Goal: Information Seeking & Learning: Check status

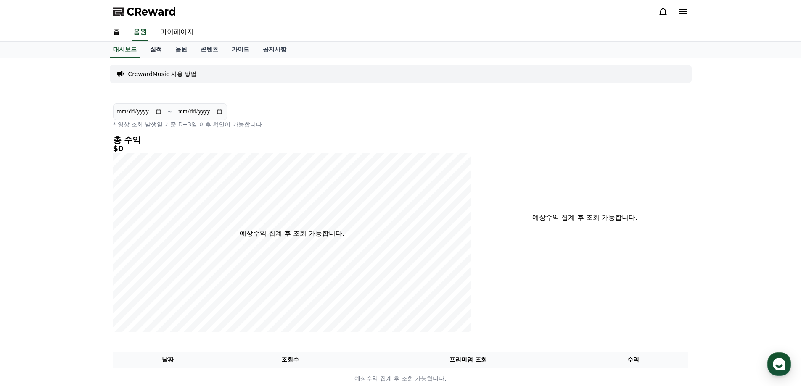
click at [153, 53] on link "실적" at bounding box center [155, 50] width 25 height 16
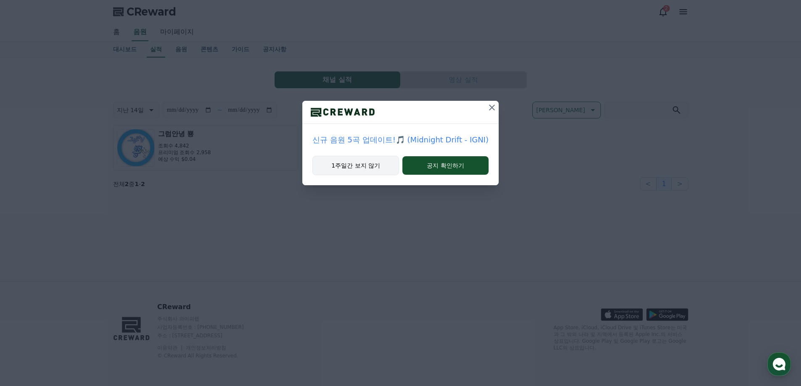
click at [370, 167] on button "1주일간 보지 않기" at bounding box center [355, 165] width 87 height 19
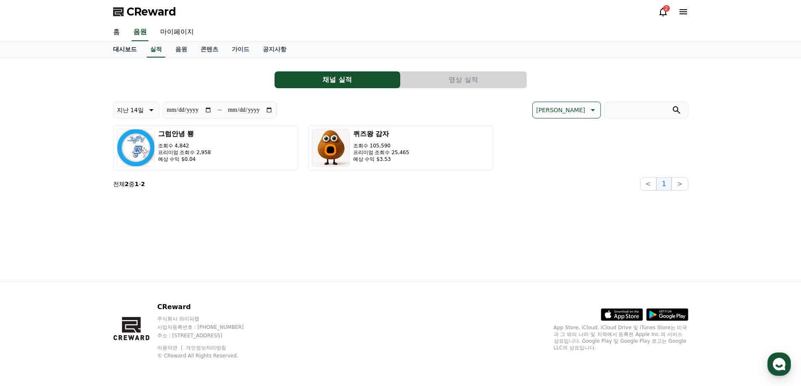
click at [119, 48] on link "대시보드" at bounding box center [124, 50] width 37 height 16
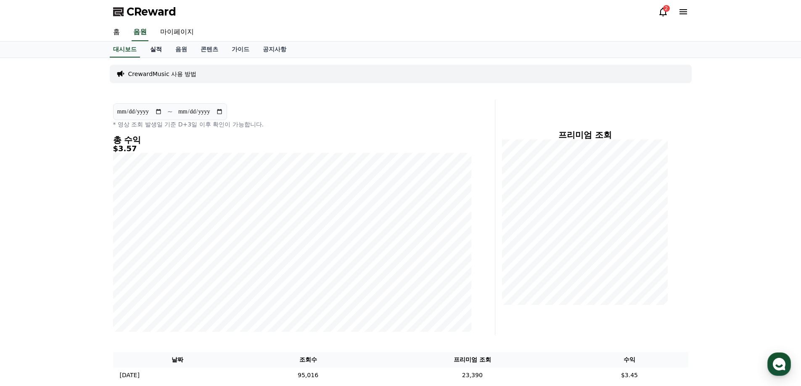
click at [157, 49] on link "실적" at bounding box center [155, 50] width 25 height 16
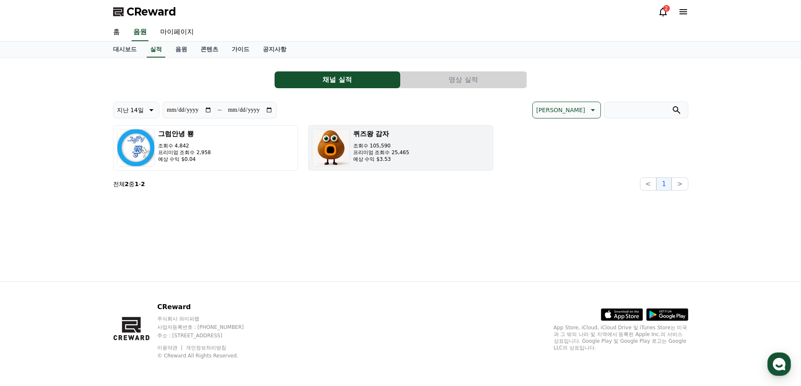
click at [374, 155] on p "프리미엄 조회수 25,465" at bounding box center [381, 152] width 56 height 7
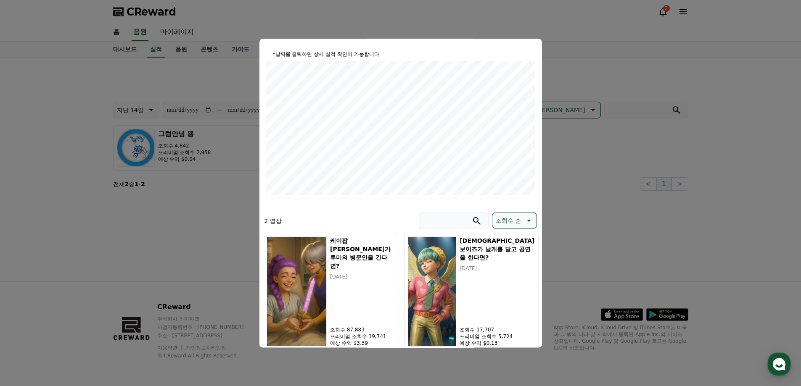
scroll to position [107, 0]
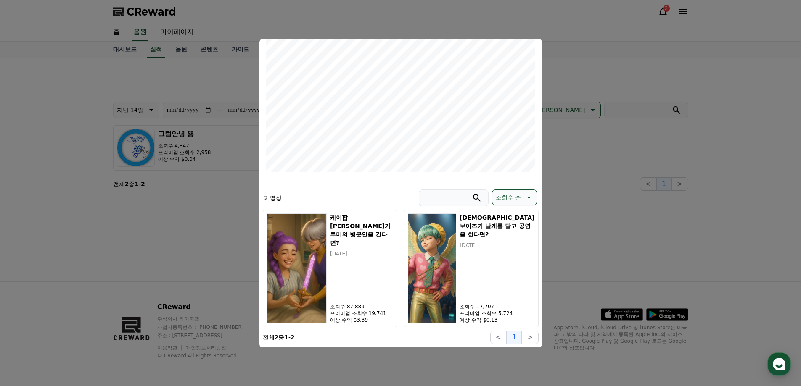
click at [592, 20] on button "close modal" at bounding box center [400, 193] width 801 height 386
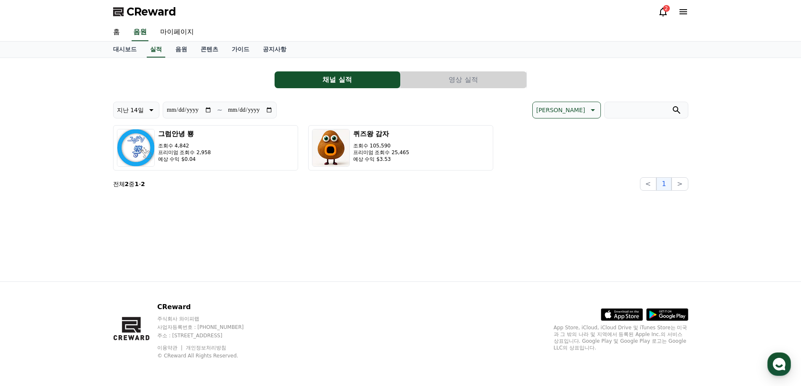
click at [659, 13] on icon at bounding box center [663, 12] width 10 height 10
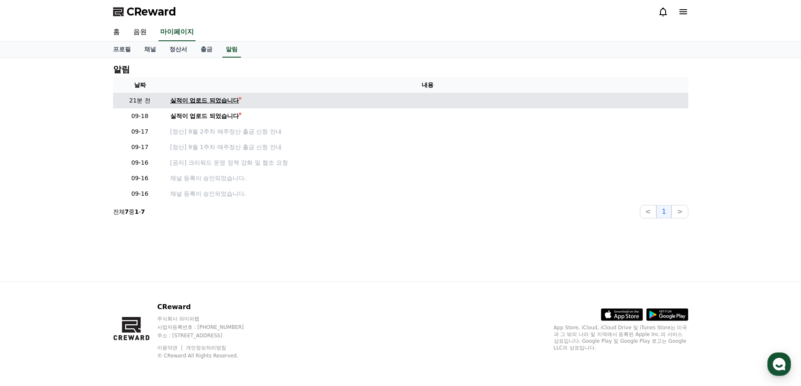
click at [219, 102] on div "실적이 업로드 되었습니다" at bounding box center [204, 100] width 69 height 9
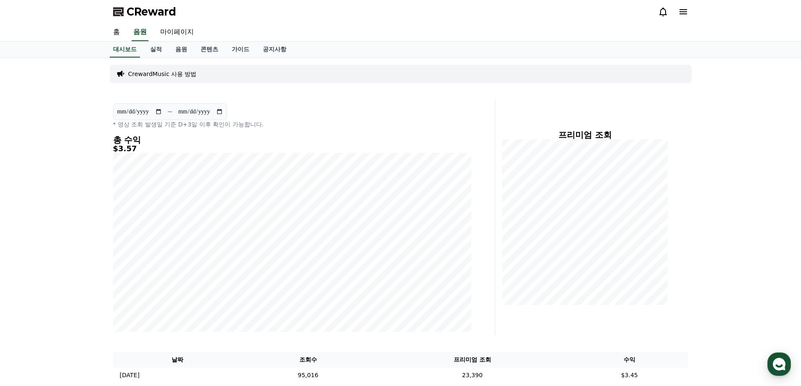
click at [55, 62] on div "**********" at bounding box center [400, 232] width 801 height 348
click at [140, 11] on span "CReward" at bounding box center [152, 11] width 50 height 13
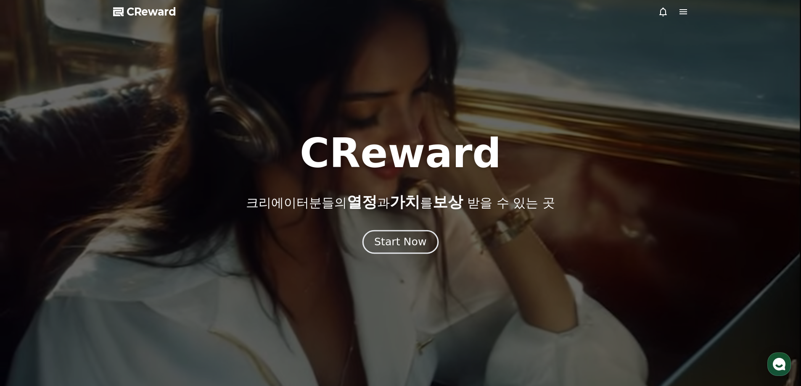
click at [402, 240] on div "Start Now" at bounding box center [400, 242] width 52 height 14
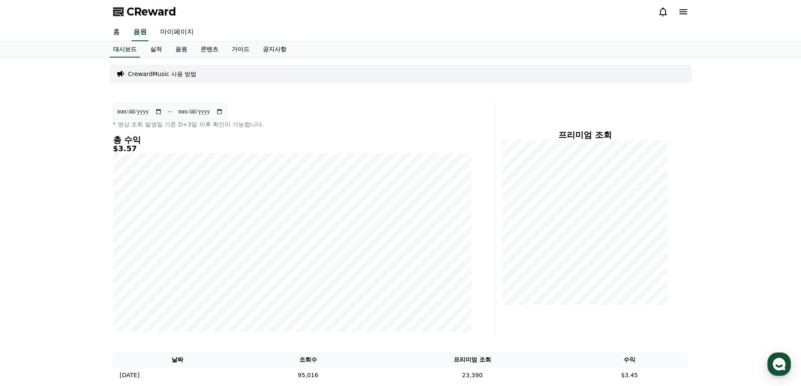
scroll to position [84, 0]
